Goal: Task Accomplishment & Management: Use online tool/utility

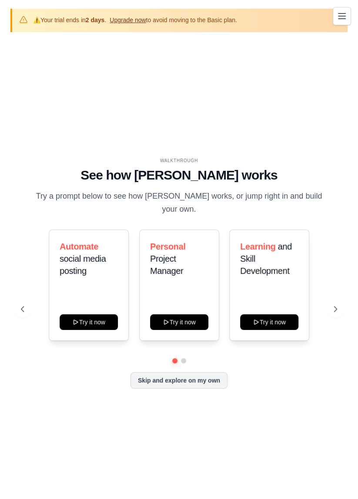
click at [126, 22] on link "Upgrade now" at bounding box center [128, 20] width 36 height 7
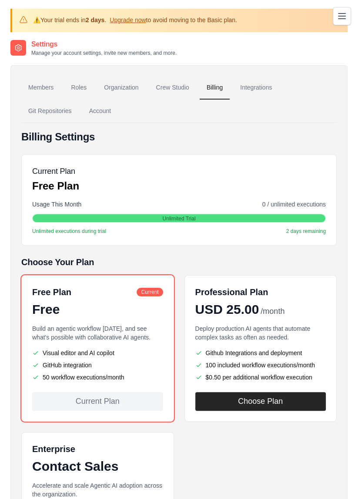
click at [242, 186] on div "Current Plan Free Plan" at bounding box center [179, 179] width 294 height 28
click at [135, 382] on div "Free Plan Current Free Build an agentic workflow [DATE], and see what's possibl…" at bounding box center [97, 348] width 153 height 147
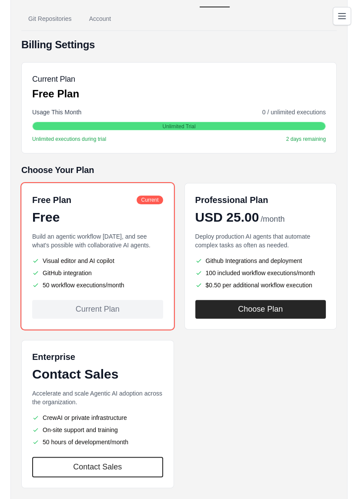
scroll to position [94, 0]
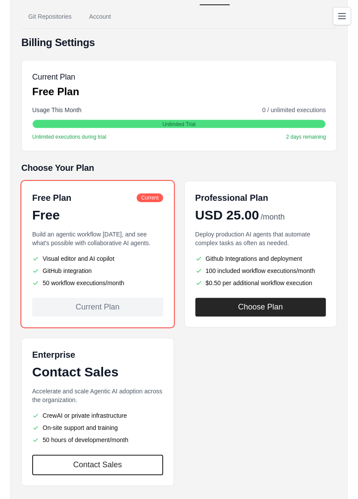
click at [135, 269] on li "GitHub integration" at bounding box center [97, 271] width 131 height 9
click at [120, 308] on div "Current Plan" at bounding box center [97, 307] width 131 height 19
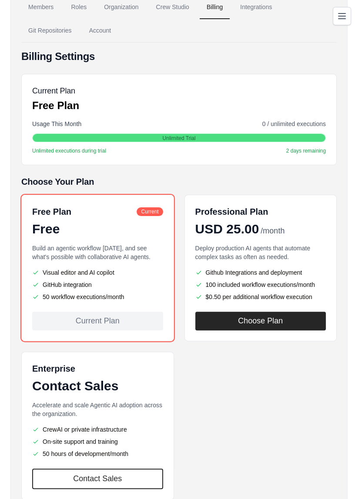
scroll to position [0, 0]
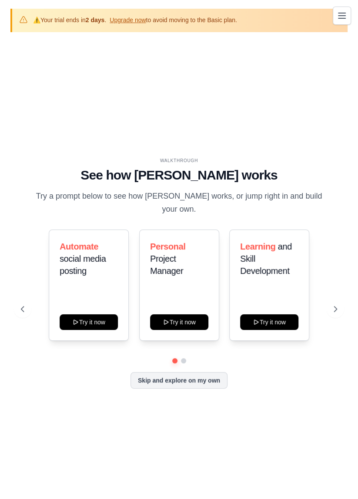
click at [343, 16] on icon "Toggle navigation" at bounding box center [341, 15] width 7 height 5
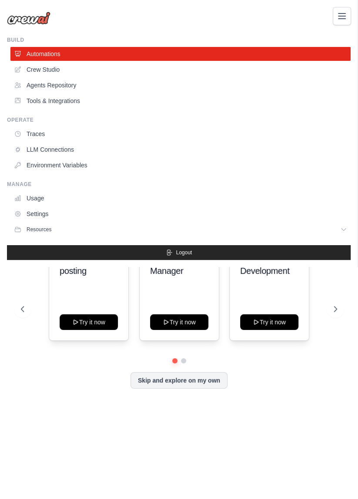
click at [31, 19] on img at bounding box center [29, 18] width 44 height 13
click at [77, 104] on link "Tools & Integrations" at bounding box center [181, 101] width 340 height 14
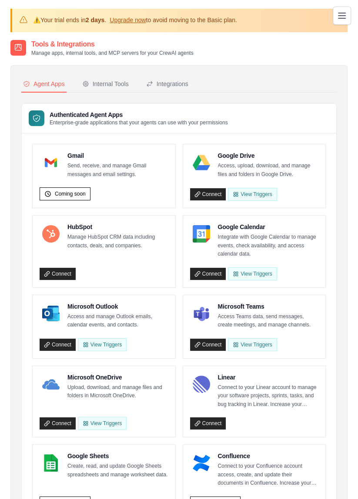
click at [343, 14] on icon "Toggle navigation" at bounding box center [342, 15] width 10 height 10
